Goal: Information Seeking & Learning: Check status

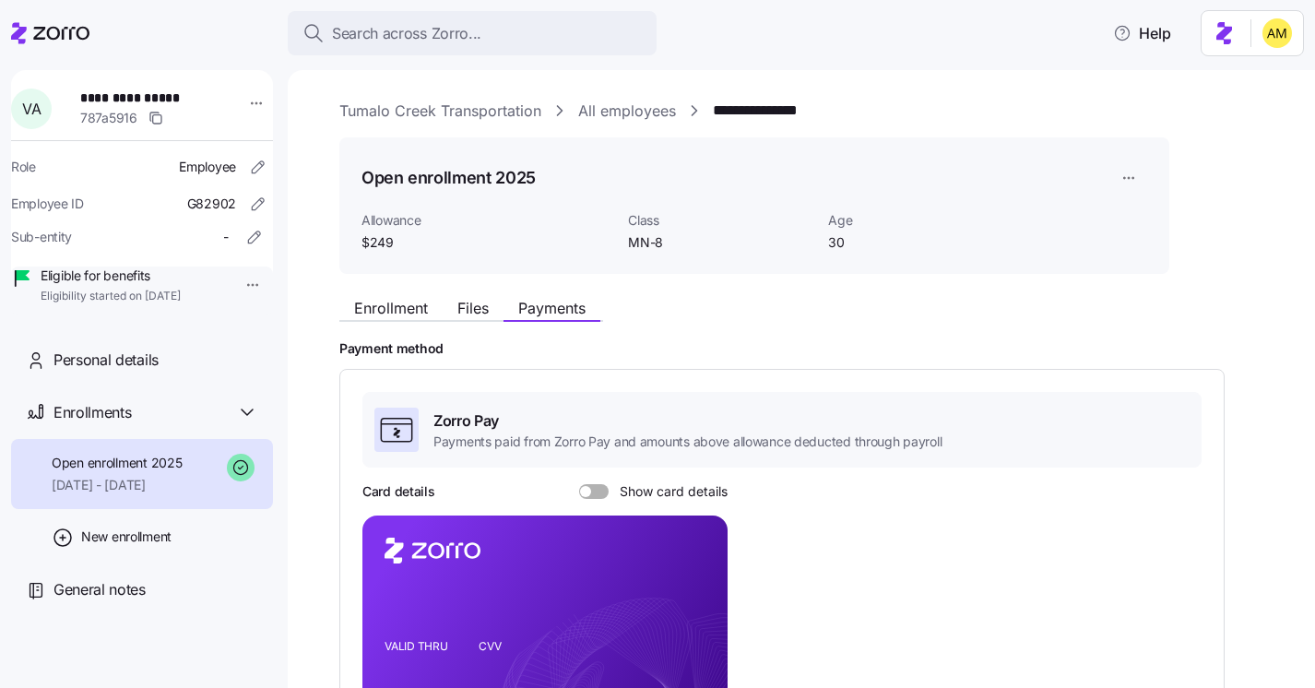
click at [419, 43] on span "Search across Zorro..." at bounding box center [406, 33] width 149 height 23
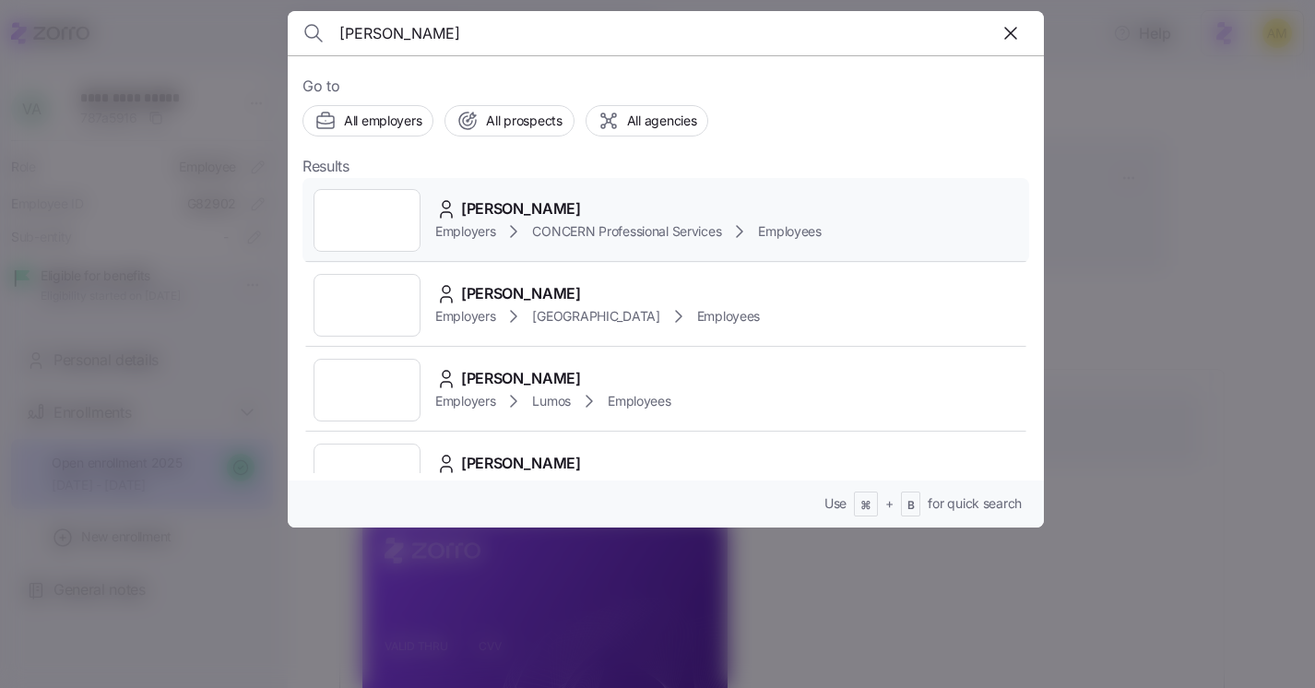
type input "Bethanne Unrath"
click at [509, 223] on icon at bounding box center [513, 231] width 22 height 22
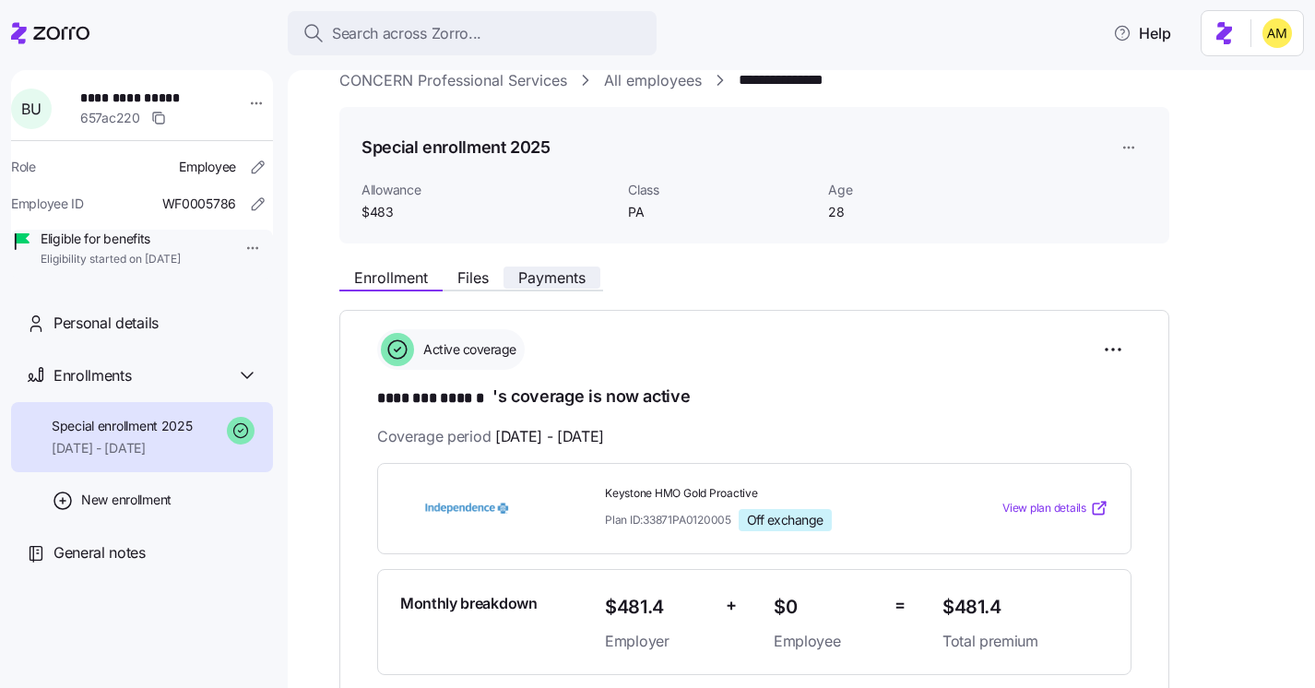
scroll to position [26, 0]
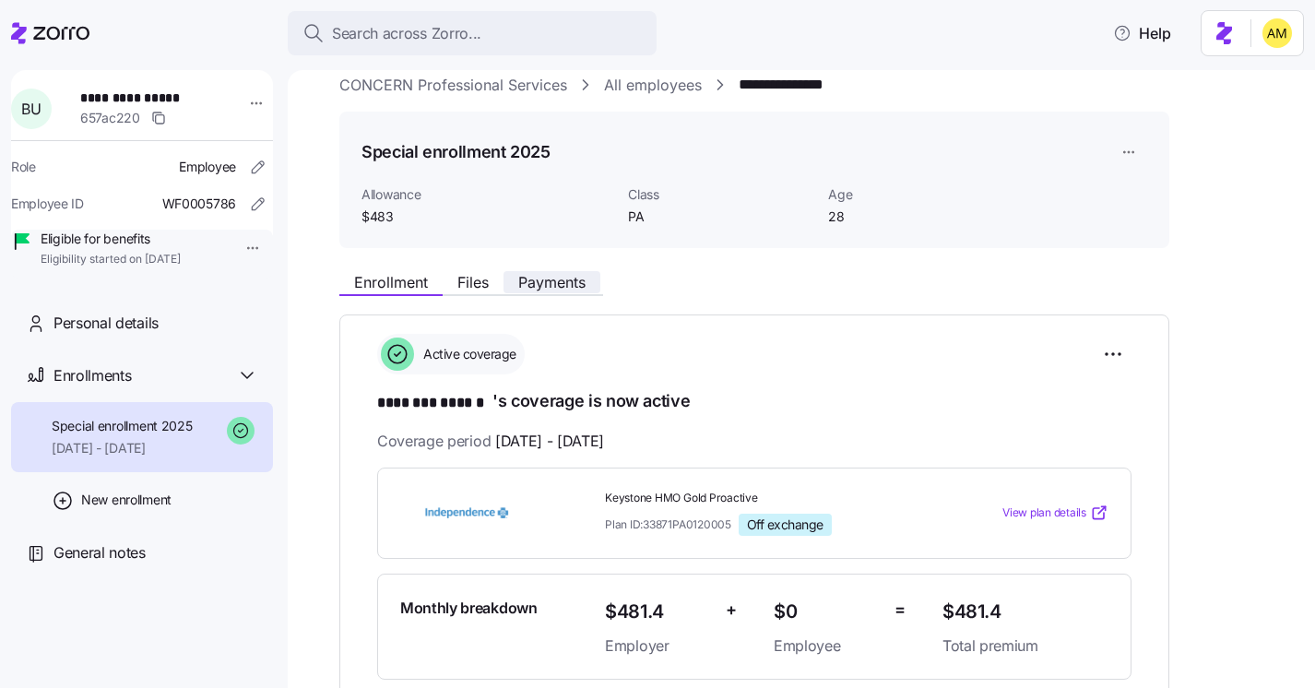
click at [535, 272] on button "Payments" at bounding box center [551, 282] width 97 height 22
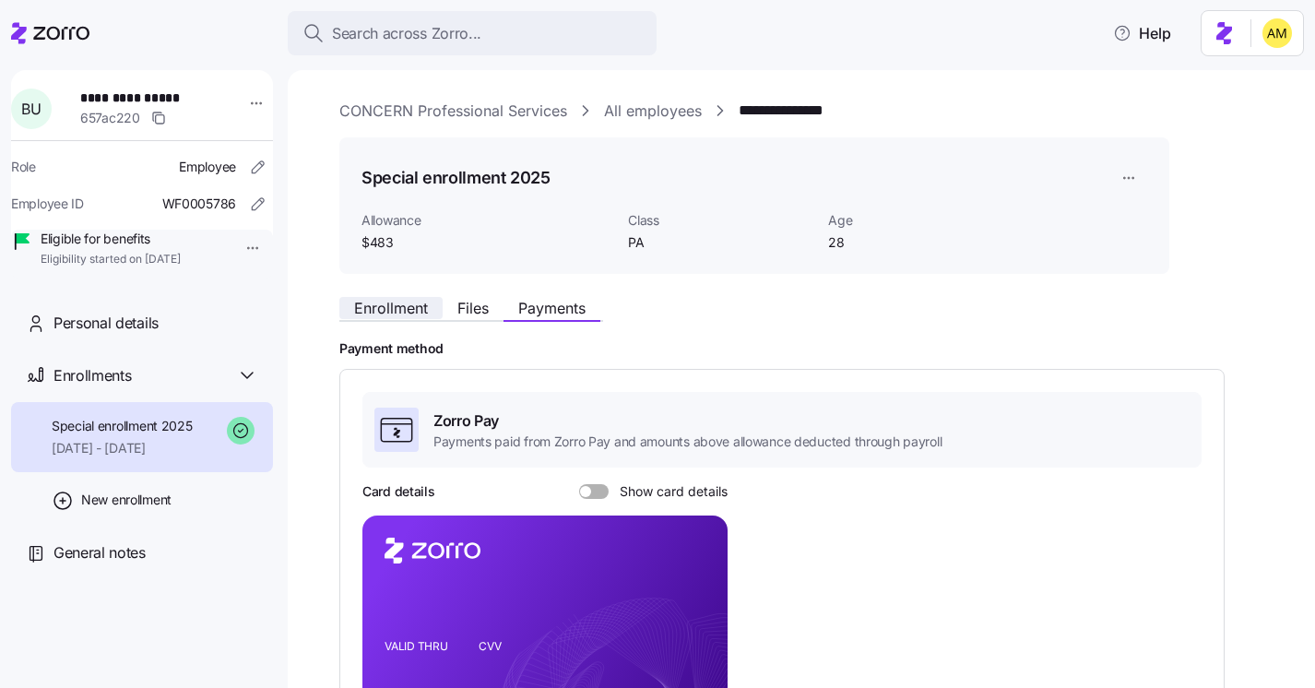
click at [387, 312] on span "Enrollment" at bounding box center [391, 308] width 74 height 15
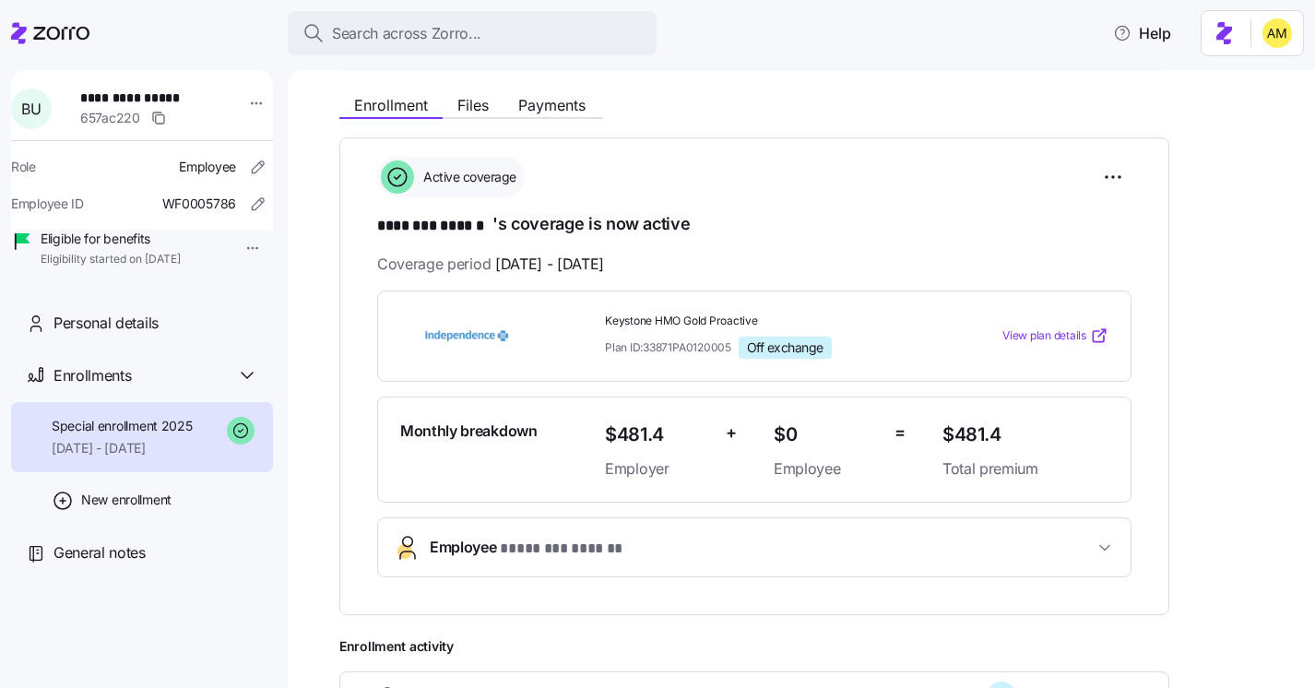
scroll to position [176, 0]
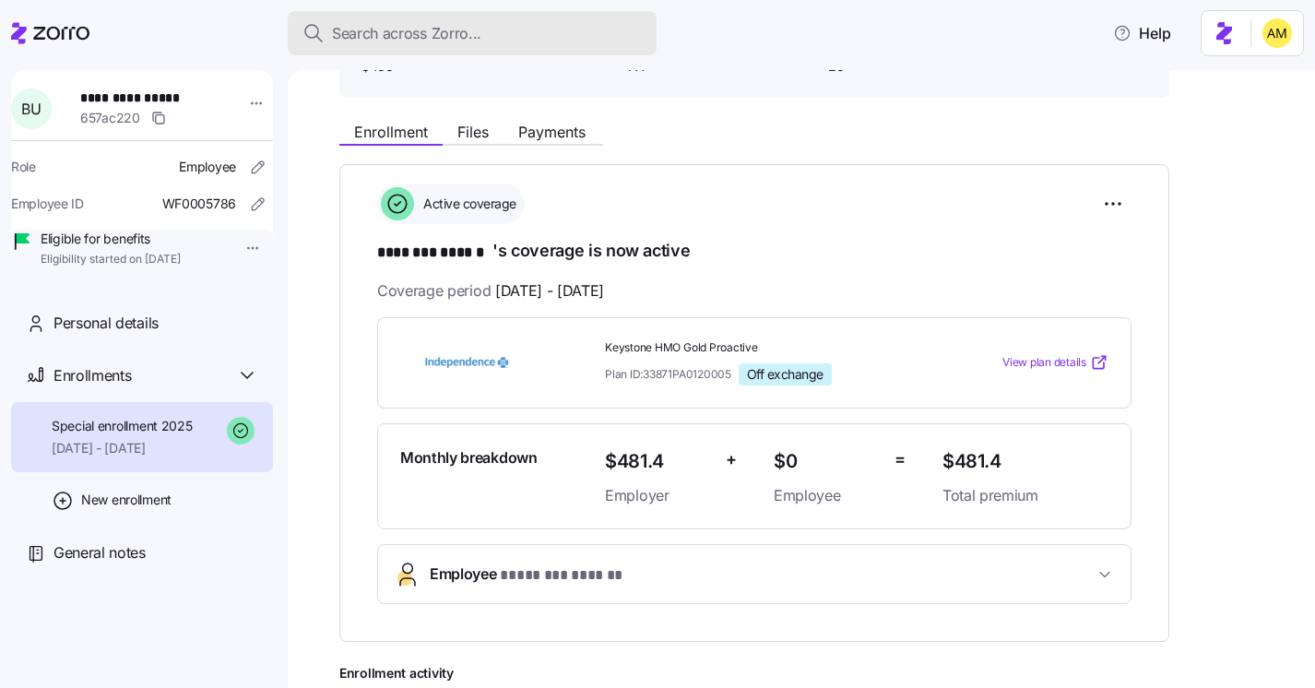
click at [401, 37] on span "Search across Zorro..." at bounding box center [406, 33] width 149 height 23
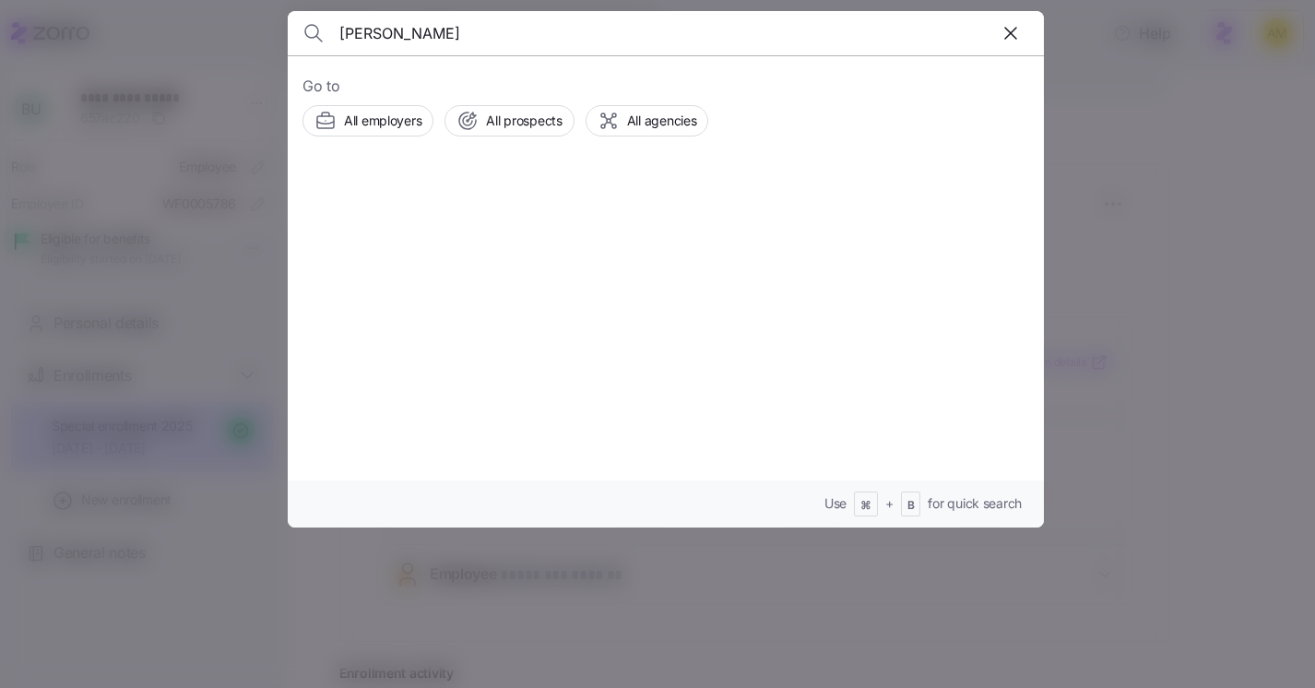
type input "Florence Oduetey"
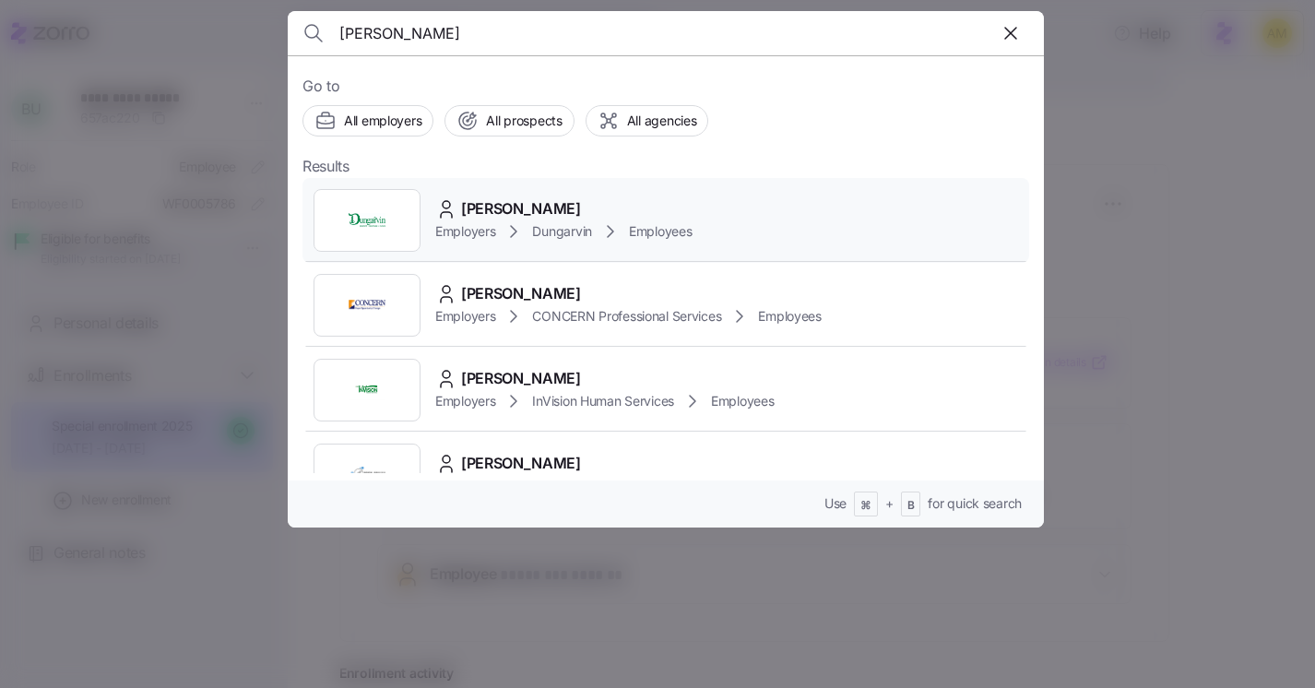
click at [505, 212] on span "Florence Oduetey" at bounding box center [521, 208] width 120 height 23
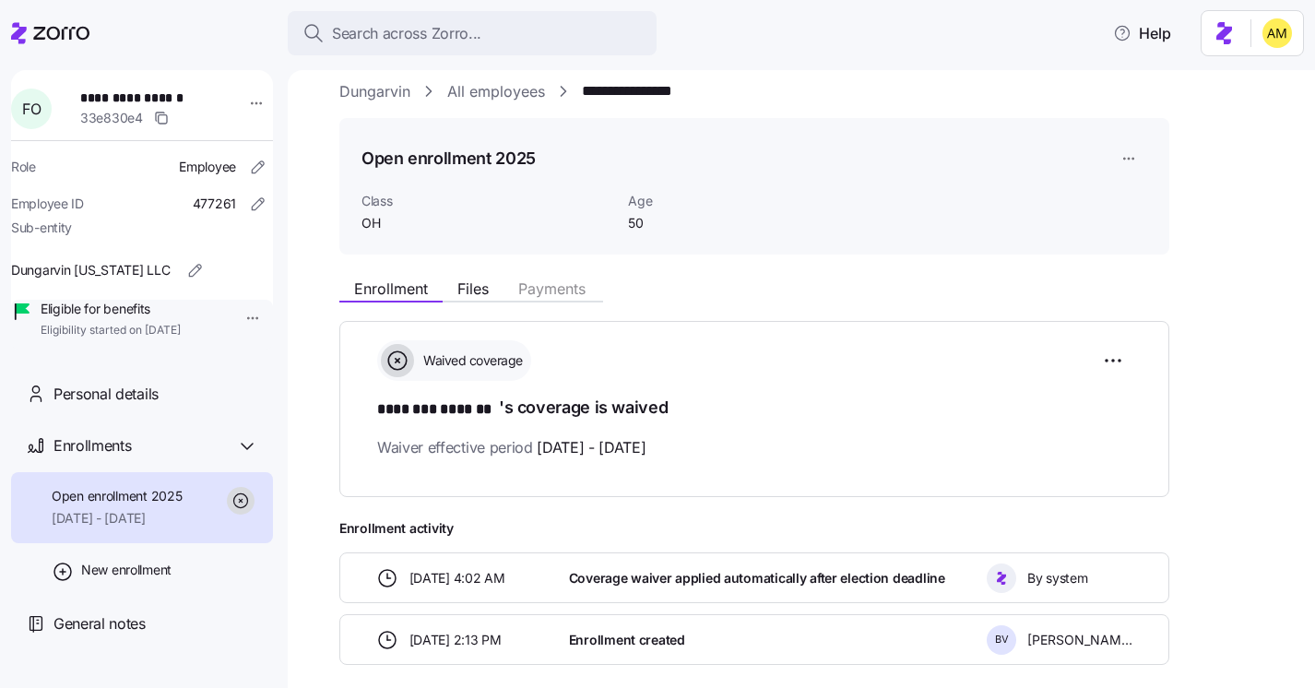
scroll to position [105, 0]
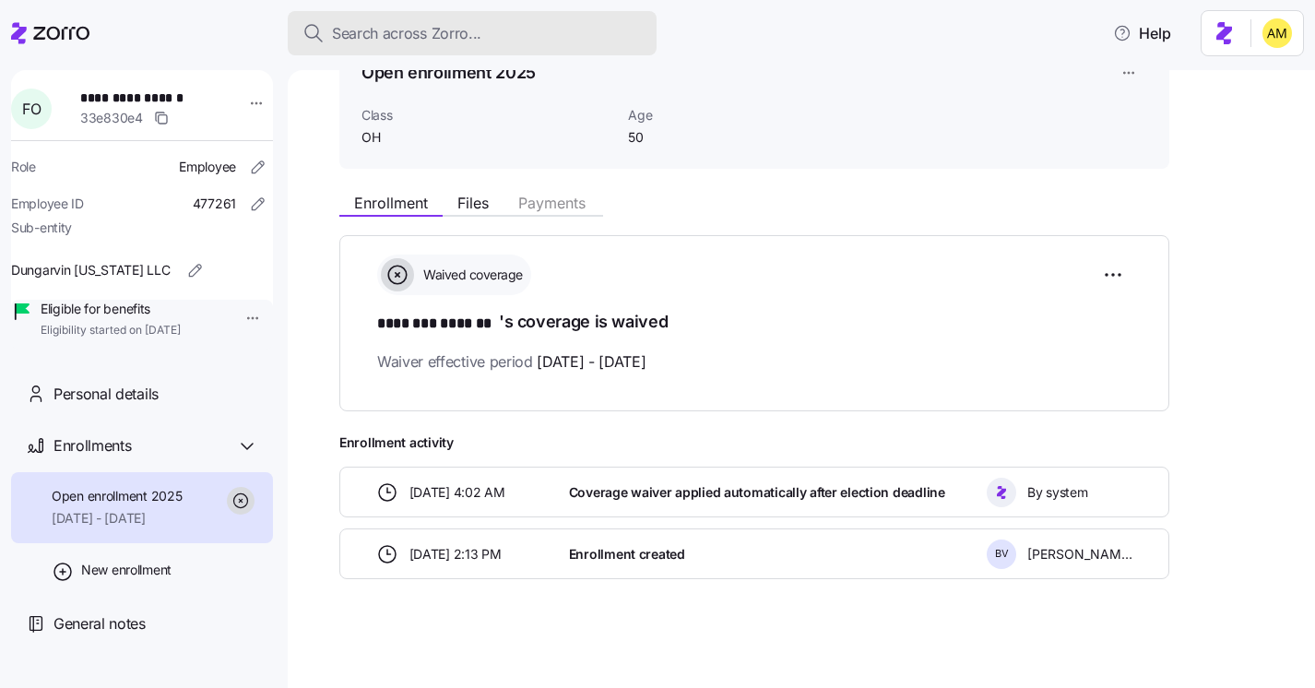
click at [393, 24] on span "Search across Zorro..." at bounding box center [406, 33] width 149 height 23
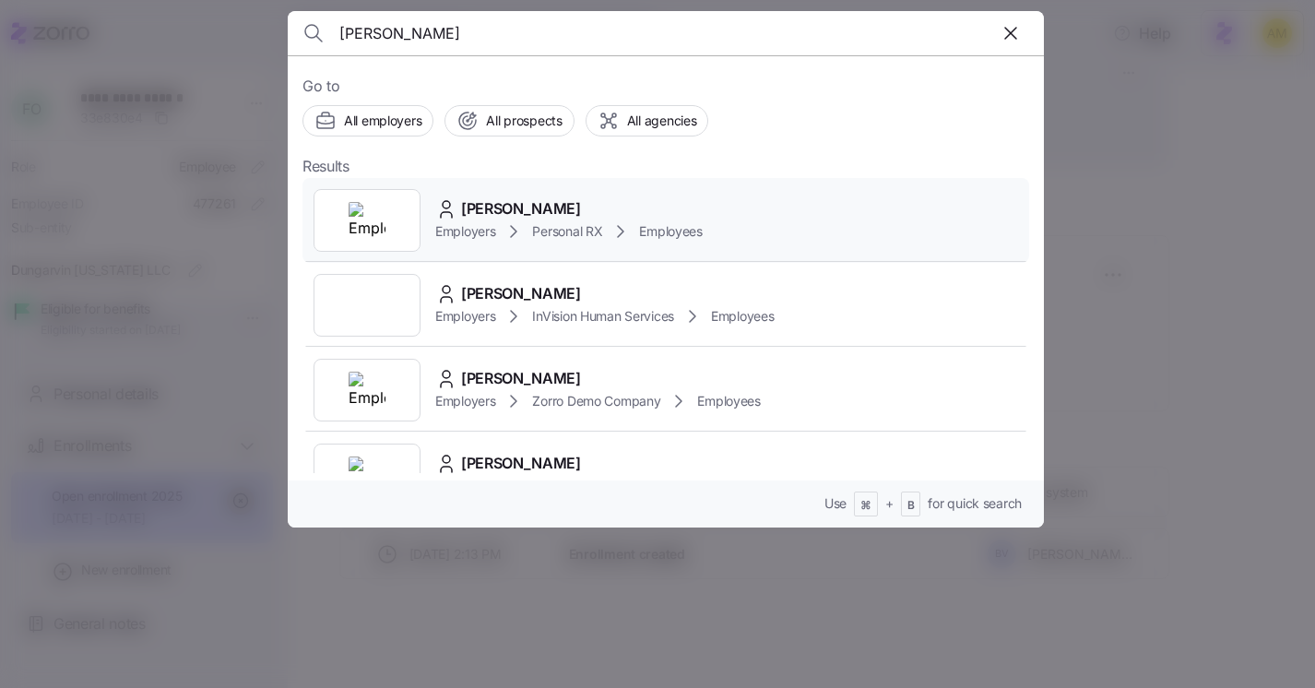
type input "Jason De Ruggiero"
click at [480, 222] on span "Employers" at bounding box center [465, 231] width 60 height 18
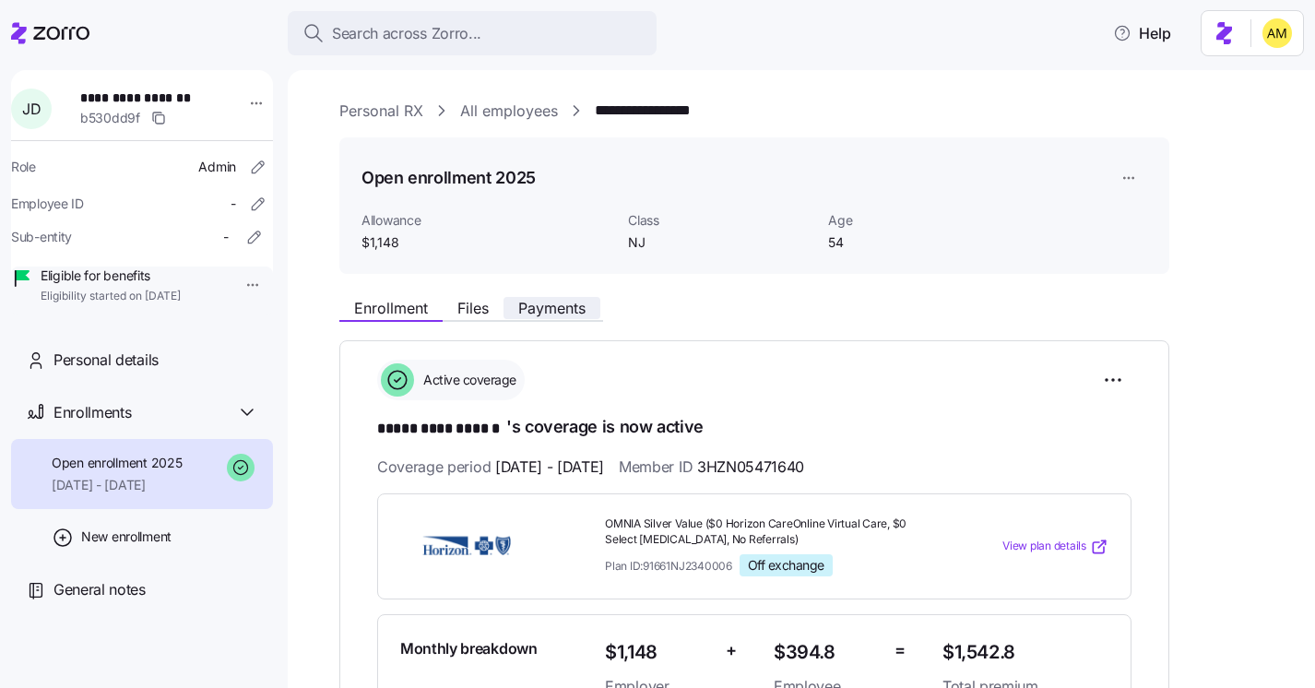
click at [540, 313] on span "Payments" at bounding box center [551, 308] width 67 height 15
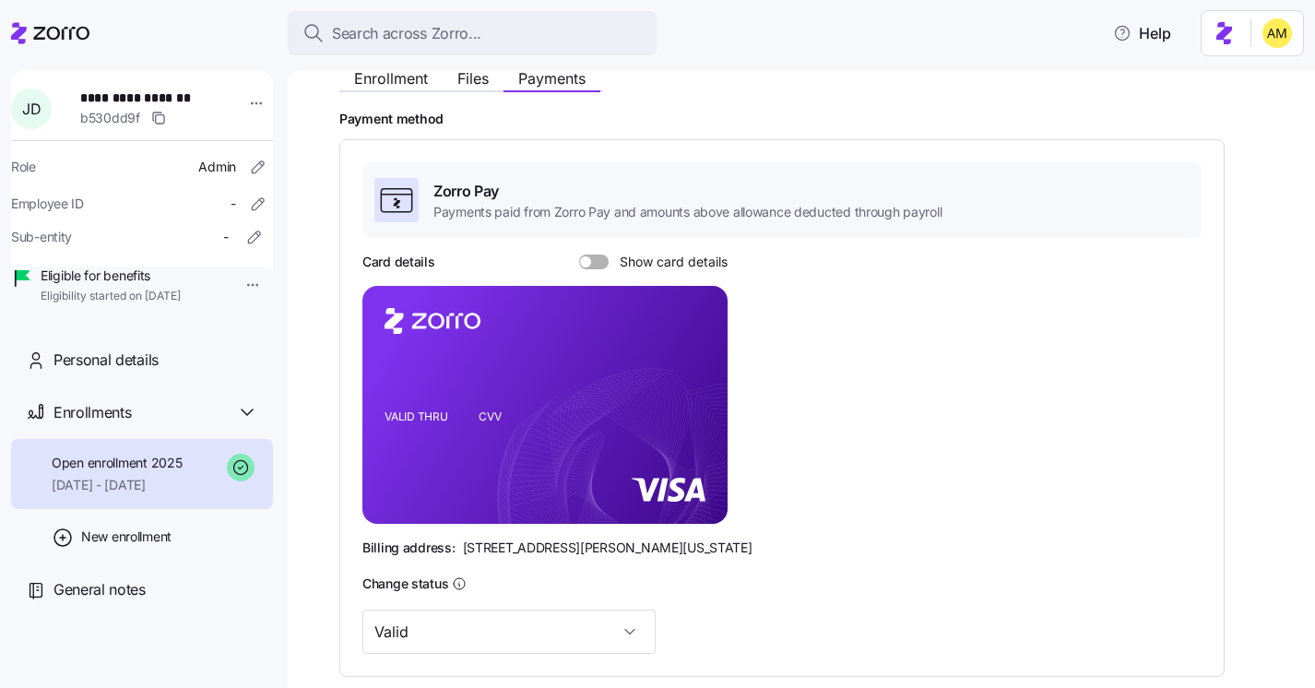
scroll to position [231, 0]
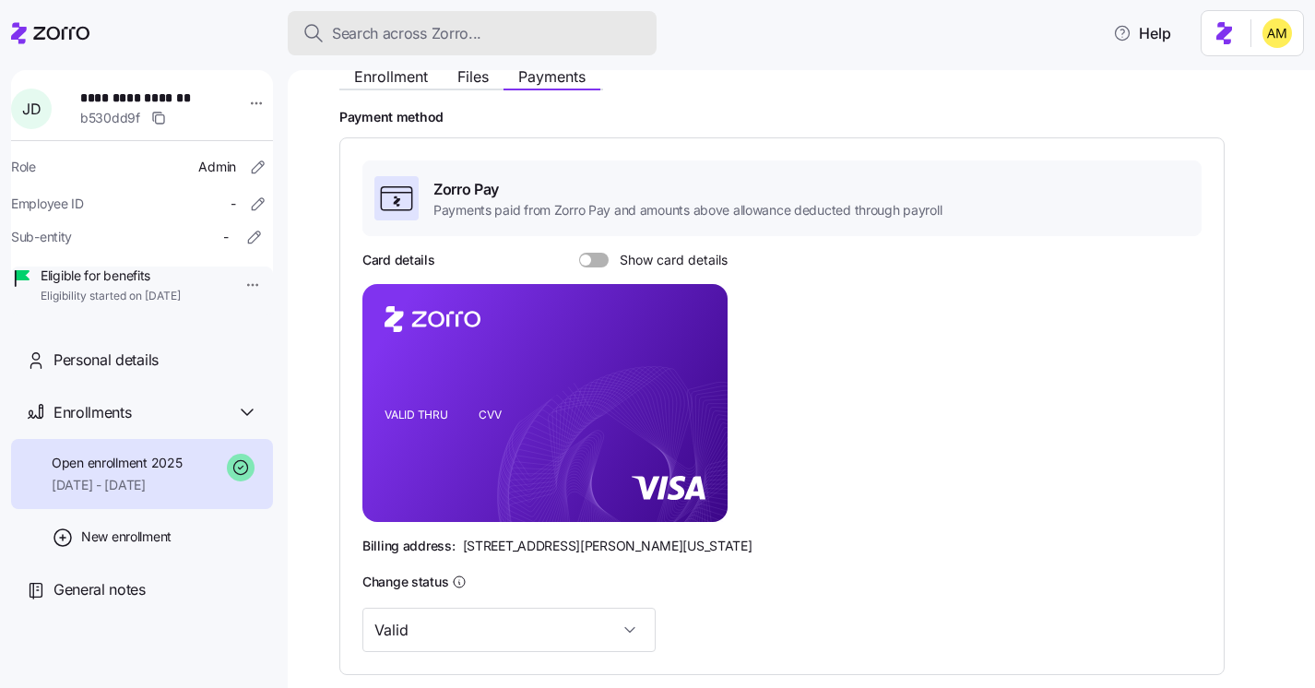
click at [387, 47] on button "Search across Zorro..." at bounding box center [472, 33] width 369 height 44
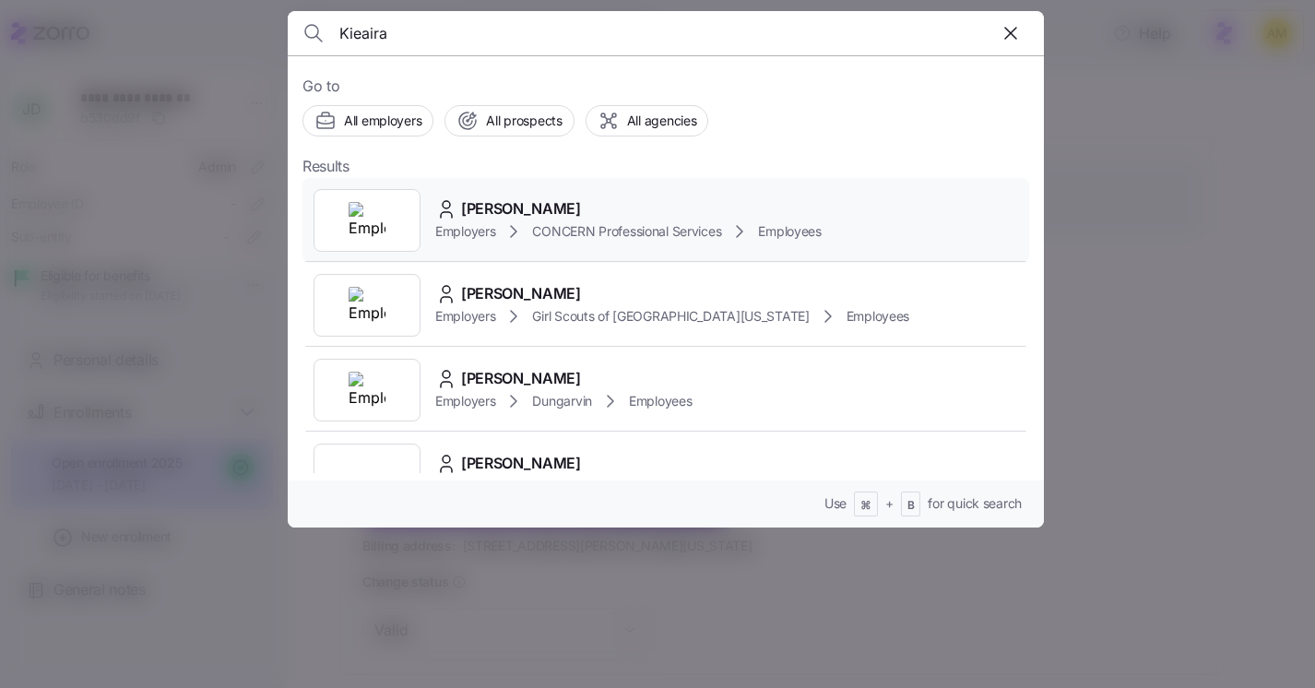
type input "Kieaira"
click at [505, 213] on span "Kieaira Lucas" at bounding box center [521, 208] width 120 height 23
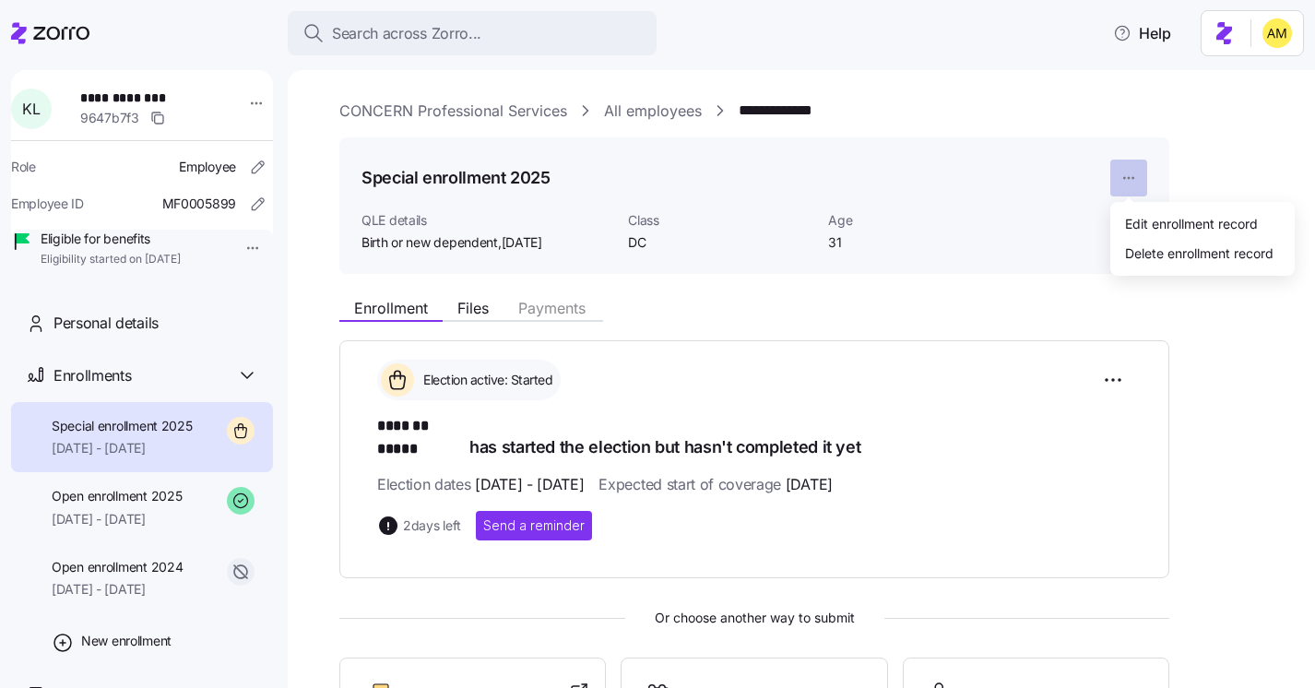
click at [1134, 175] on html "**********" at bounding box center [657, 338] width 1315 height 677
click at [979, 322] on html "**********" at bounding box center [657, 338] width 1315 height 677
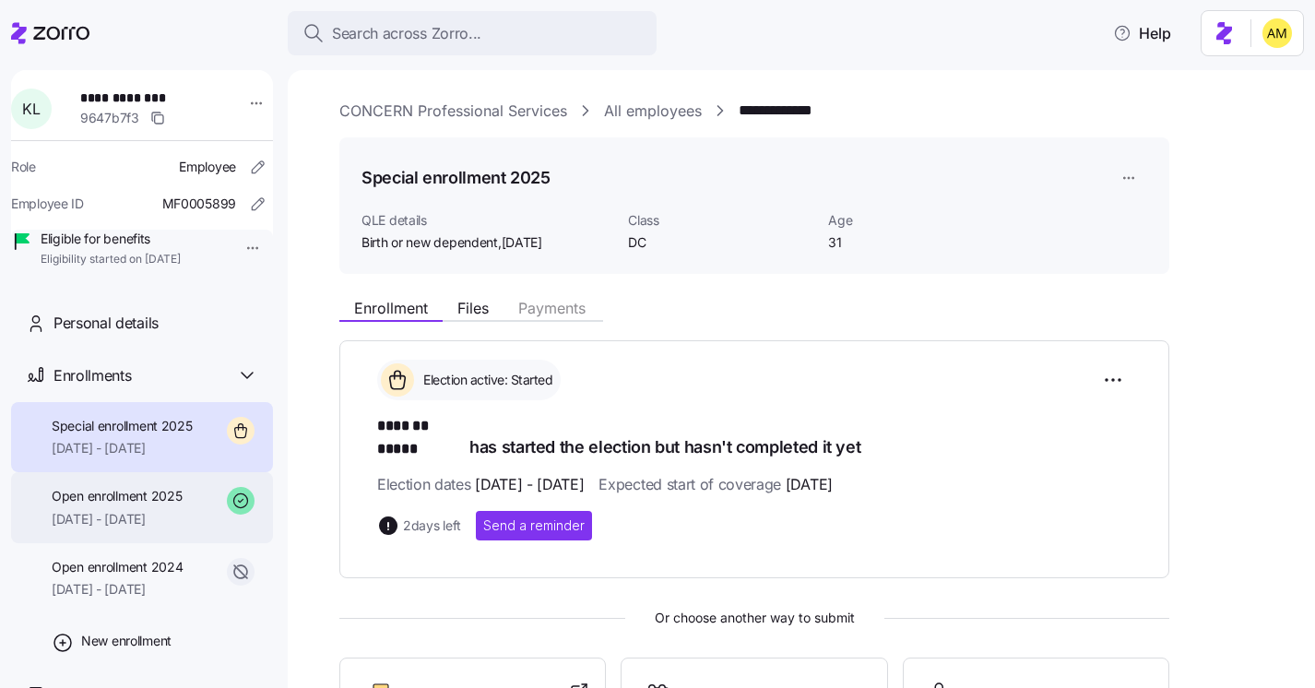
click at [111, 528] on span "01/01/2025 - 12/31/2025" at bounding box center [117, 519] width 130 height 18
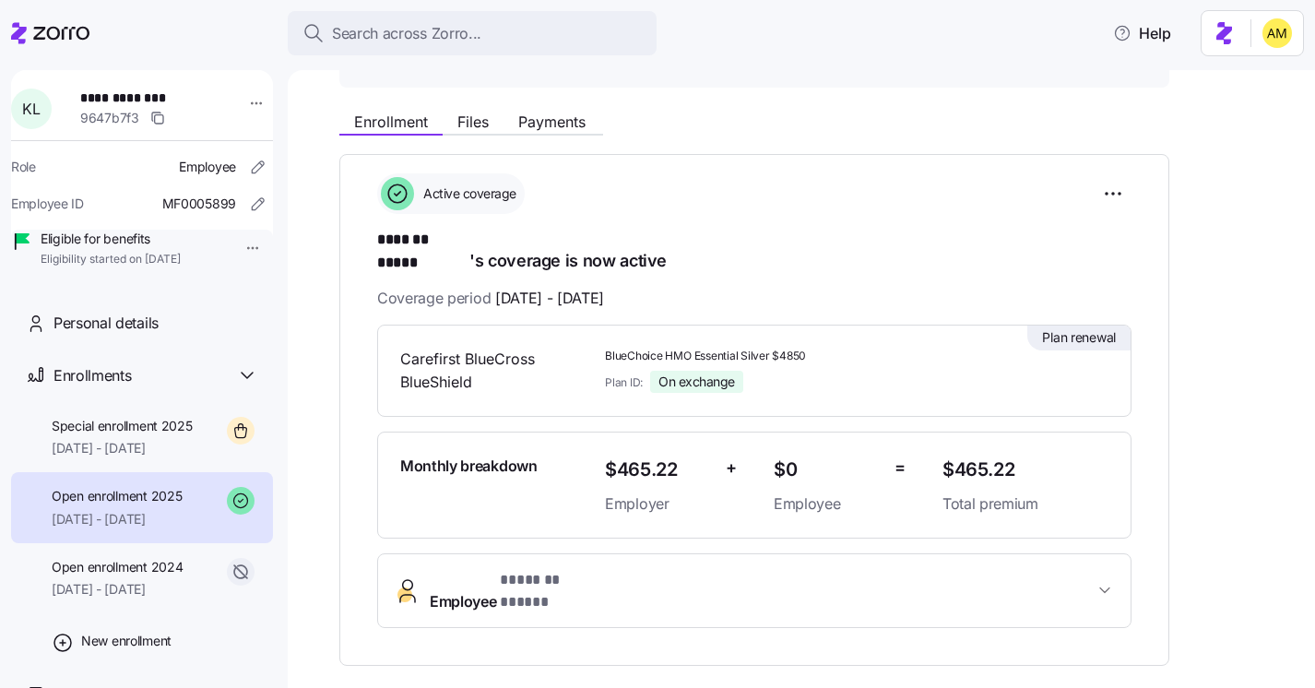
scroll to position [169, 0]
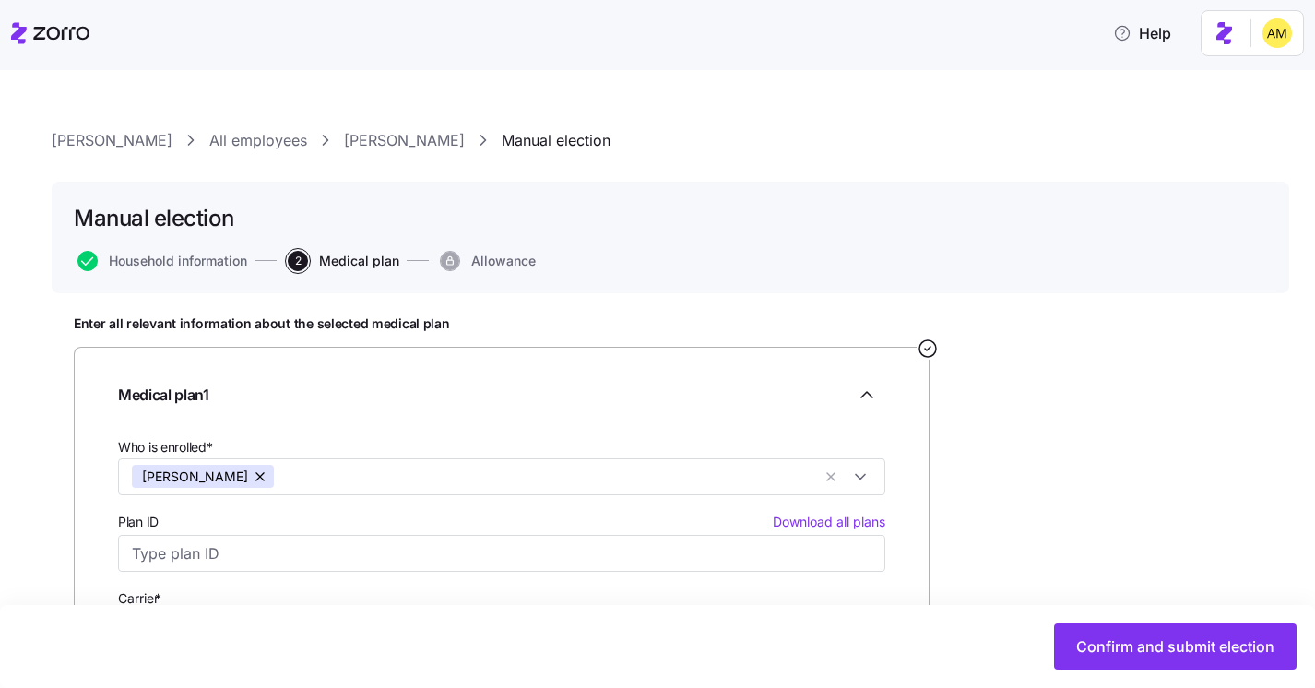
scroll to position [135, 0]
